Goal: Check status: Check status

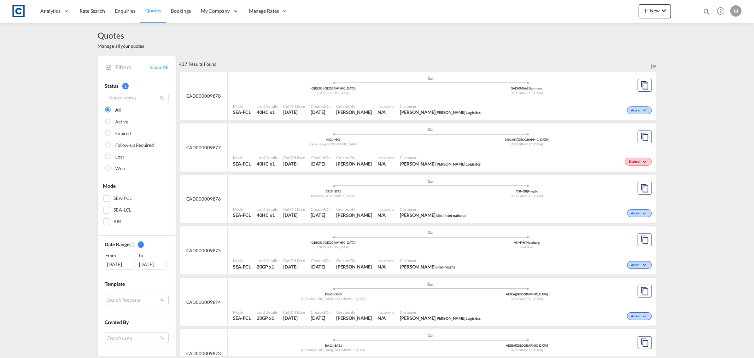
click at [115, 265] on div "[DATE]" at bounding box center [120, 264] width 30 height 11
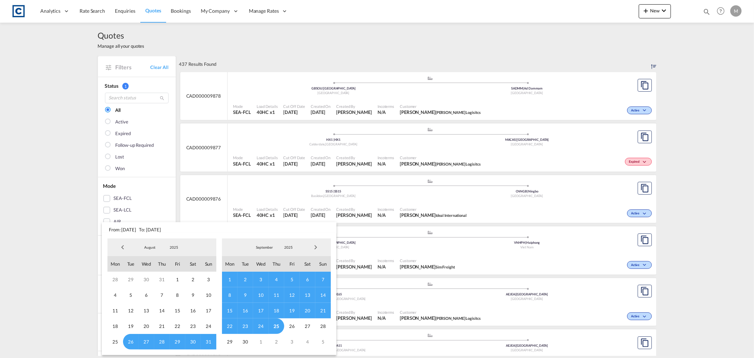
click at [123, 248] on span "Previous Month" at bounding box center [123, 247] width 14 height 14
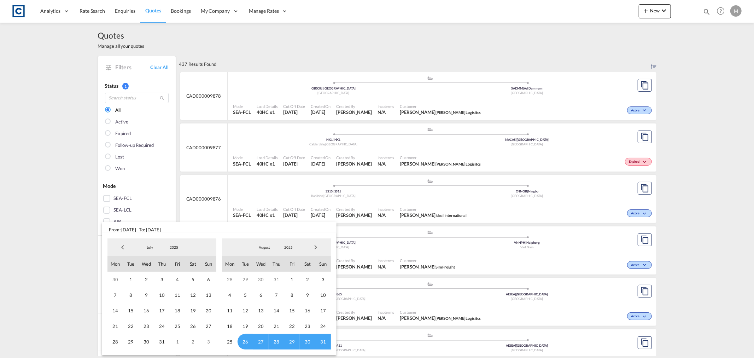
click at [123, 248] on span "Previous Month" at bounding box center [123, 247] width 14 height 14
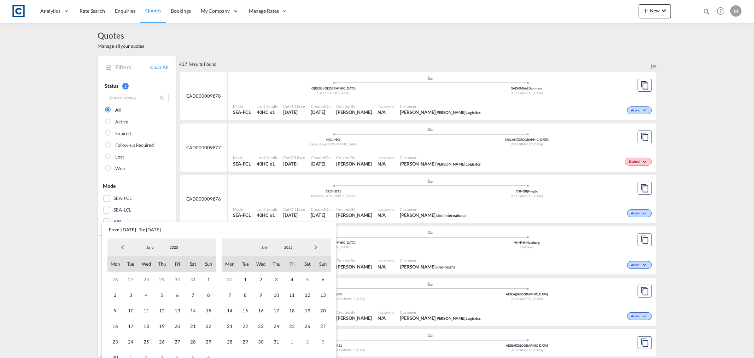
click at [123, 248] on span "Previous Month" at bounding box center [123, 247] width 14 height 14
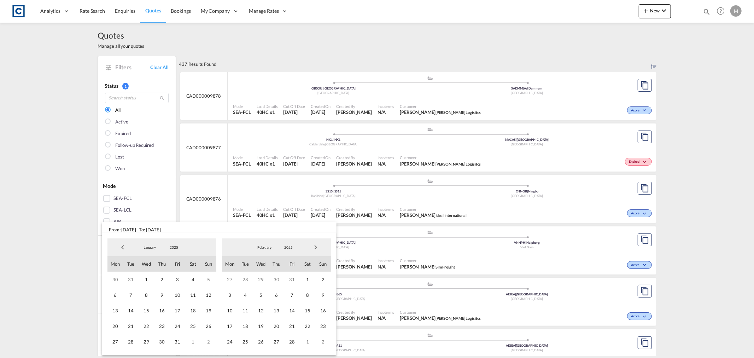
click at [123, 248] on span "Previous Month" at bounding box center [123, 247] width 14 height 14
click at [144, 340] on span "25" at bounding box center [147, 342] width 16 height 16
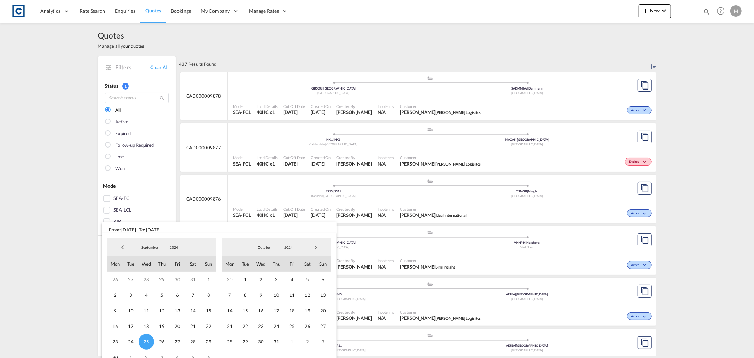
click at [316, 248] on span "Next Month" at bounding box center [316, 247] width 14 height 14
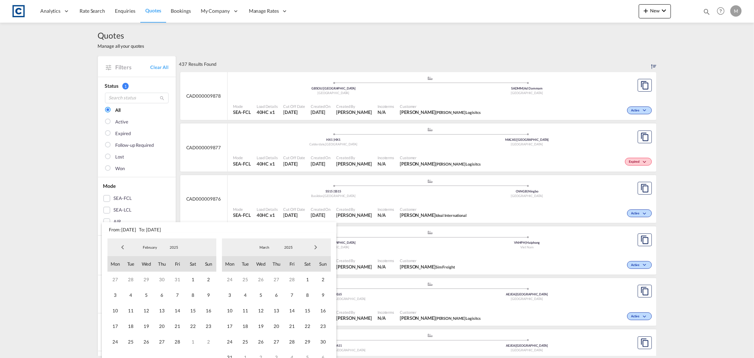
click at [316, 248] on span "Next Month" at bounding box center [316, 247] width 14 height 14
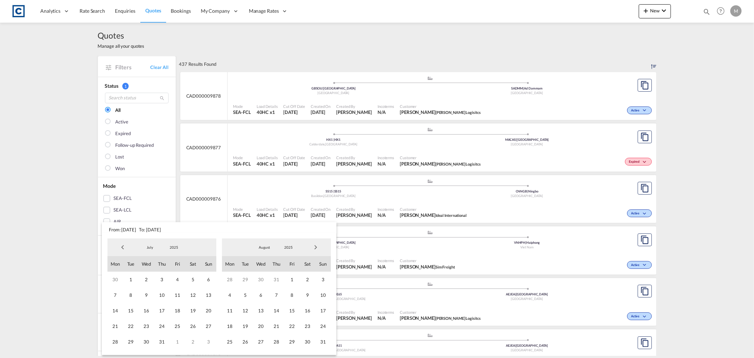
click at [316, 248] on span "Next Month" at bounding box center [316, 247] width 14 height 14
click at [276, 324] on span "25" at bounding box center [277, 326] width 16 height 16
